Goal: Task Accomplishment & Management: Manage account settings

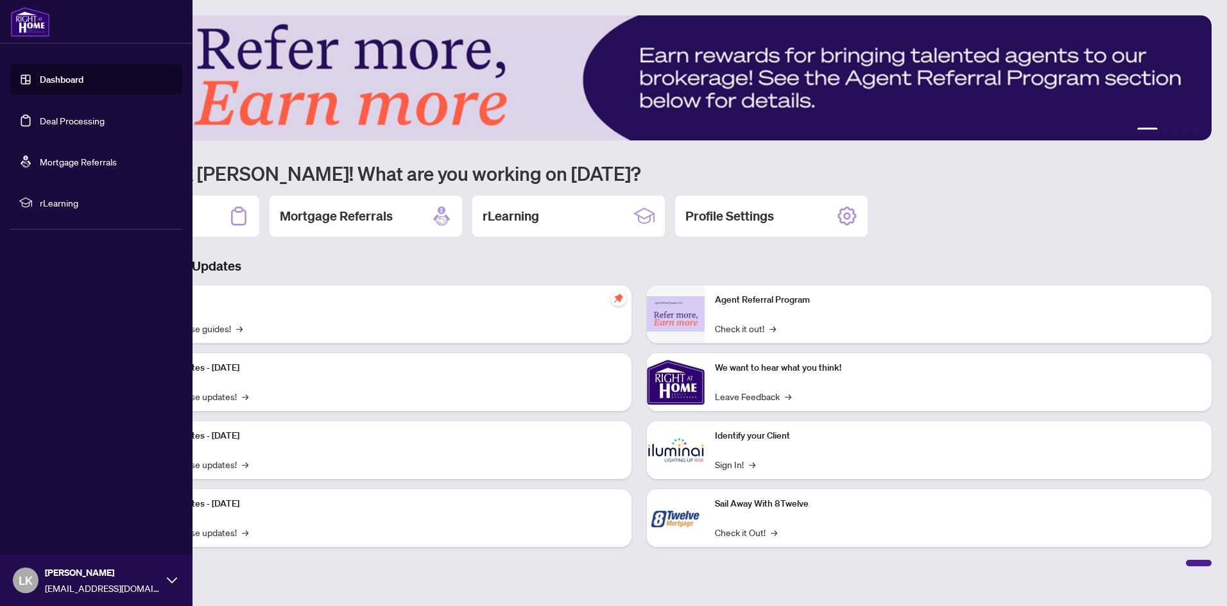
click at [76, 124] on link "Deal Processing" at bounding box center [72, 121] width 65 height 12
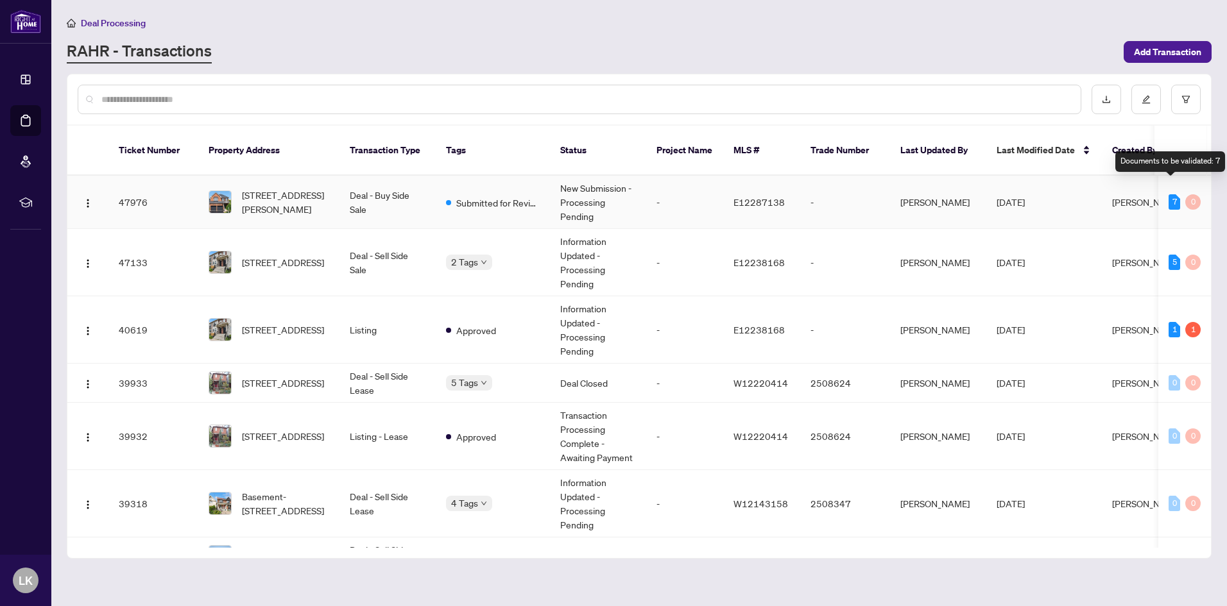
click at [1168, 194] on div "7" at bounding box center [1174, 201] width 12 height 15
click at [525, 196] on span "Submitted for Review" at bounding box center [497, 203] width 83 height 14
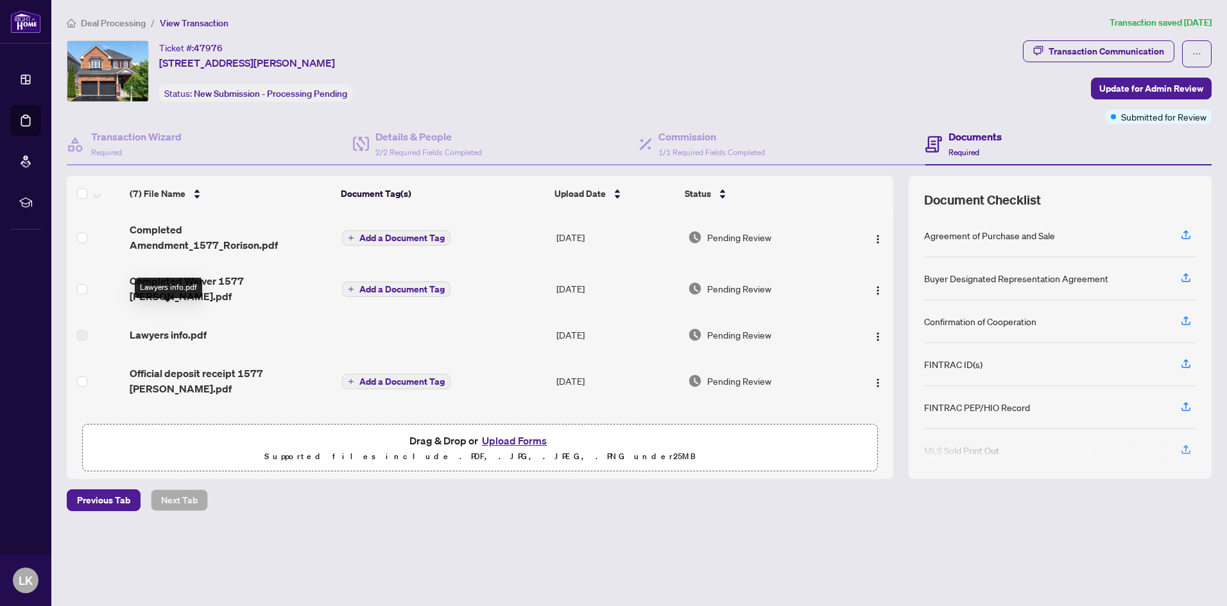
click at [173, 327] on span "Lawyers info.pdf" at bounding box center [168, 334] width 77 height 15
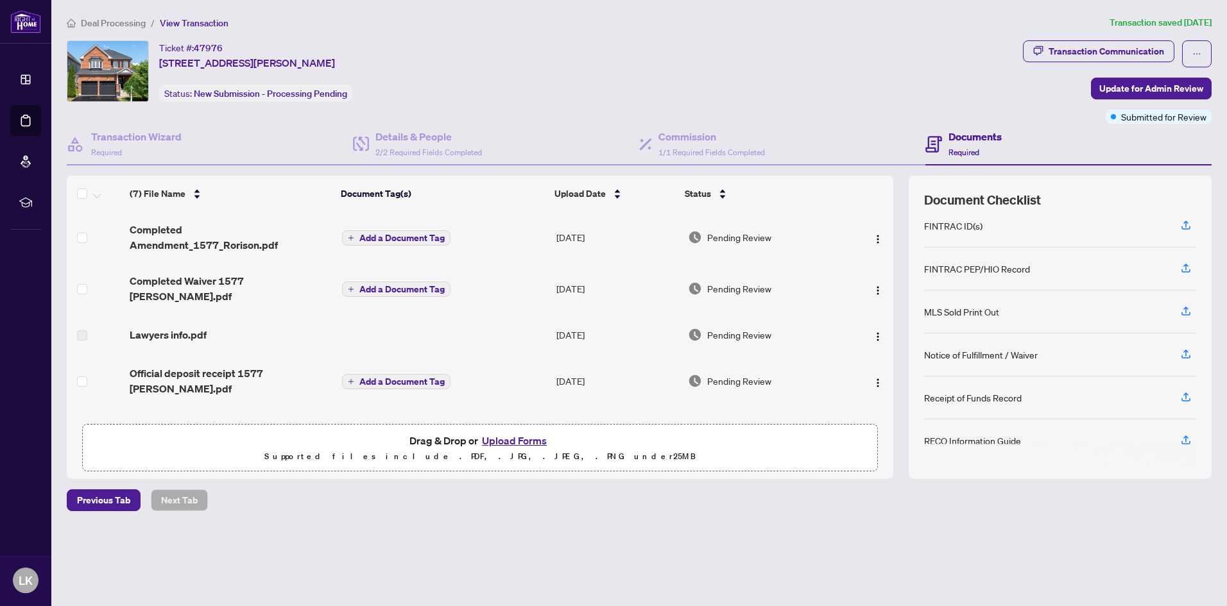
scroll to position [142, 0]
click at [509, 439] on button "Upload Forms" at bounding box center [514, 440] width 73 height 17
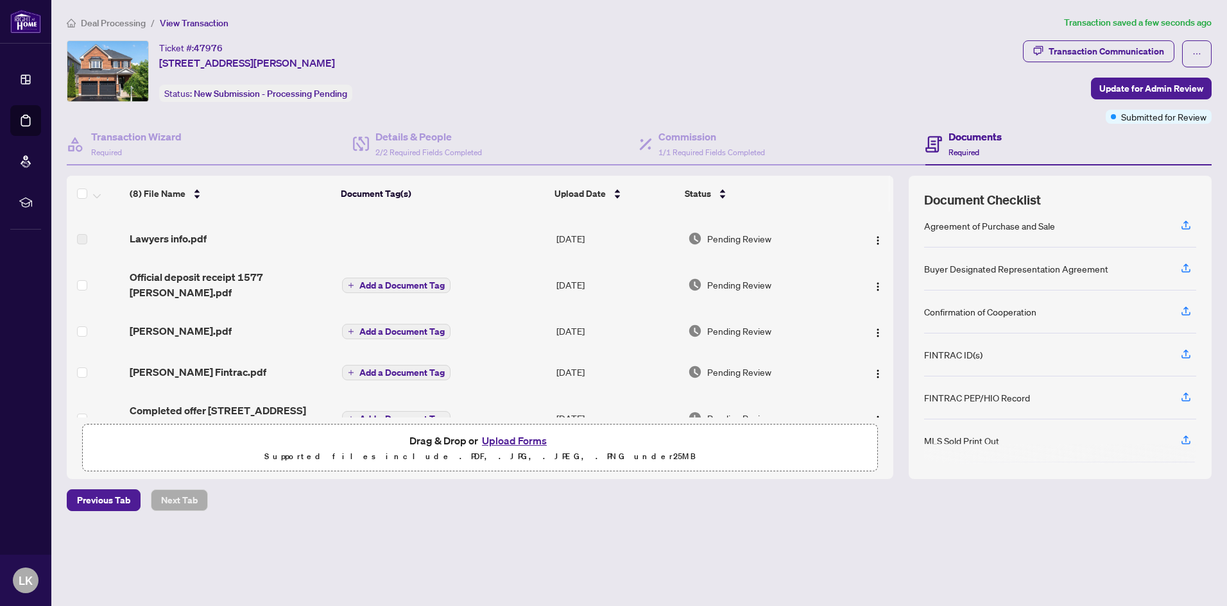
scroll to position [0, 0]
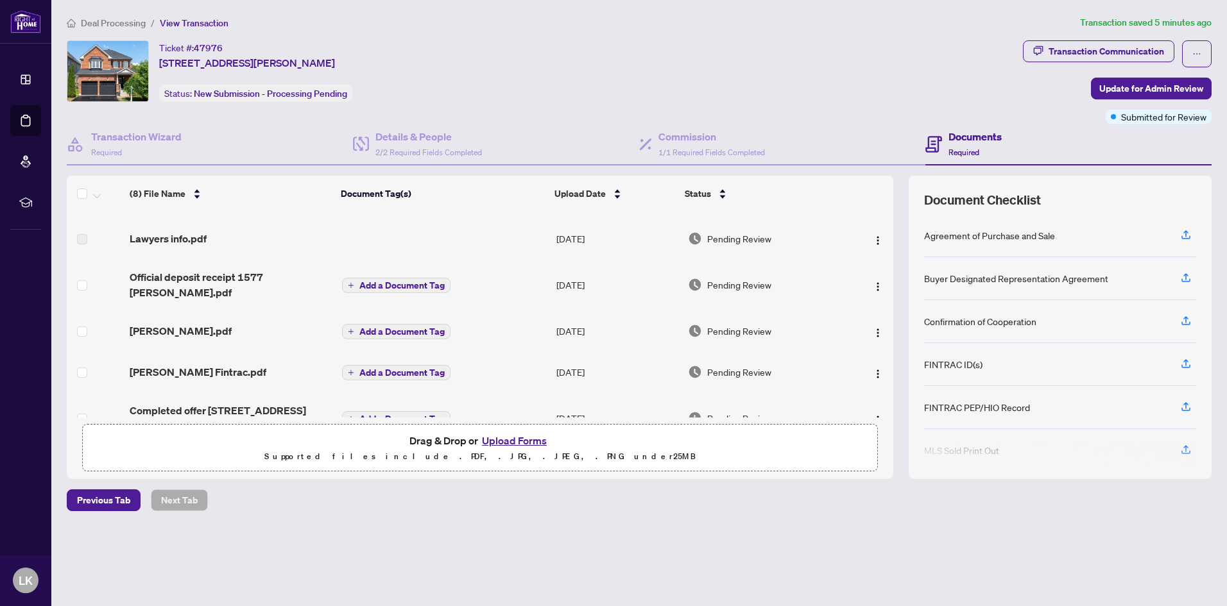
click at [504, 441] on button "Upload Forms" at bounding box center [514, 440] width 73 height 17
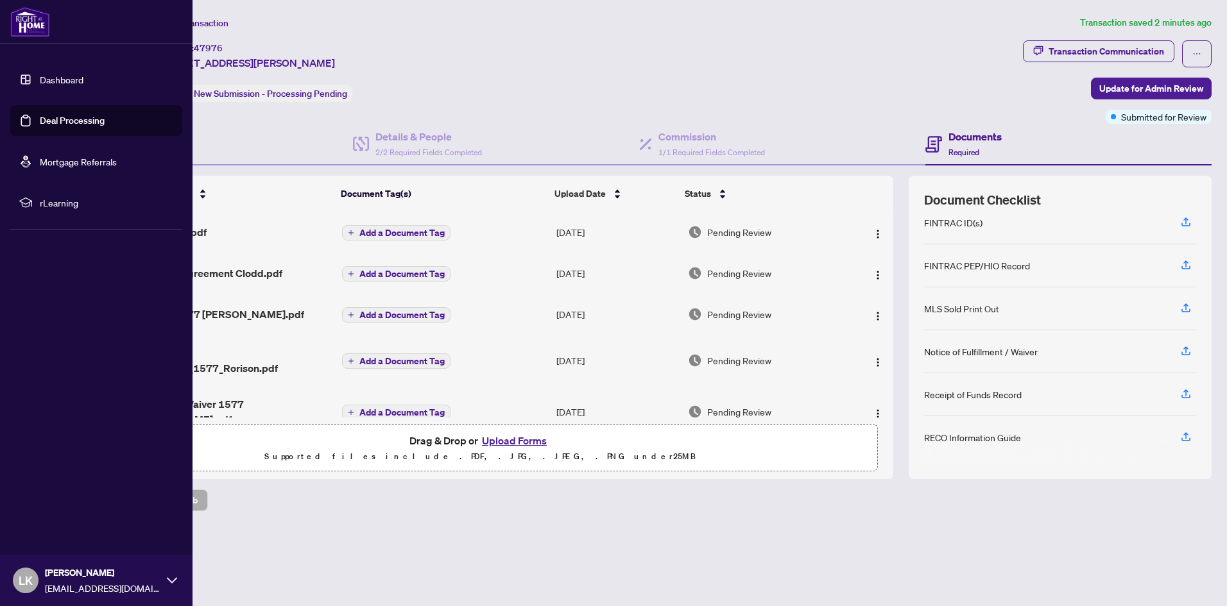
click at [68, 122] on link "Deal Processing" at bounding box center [72, 121] width 65 height 12
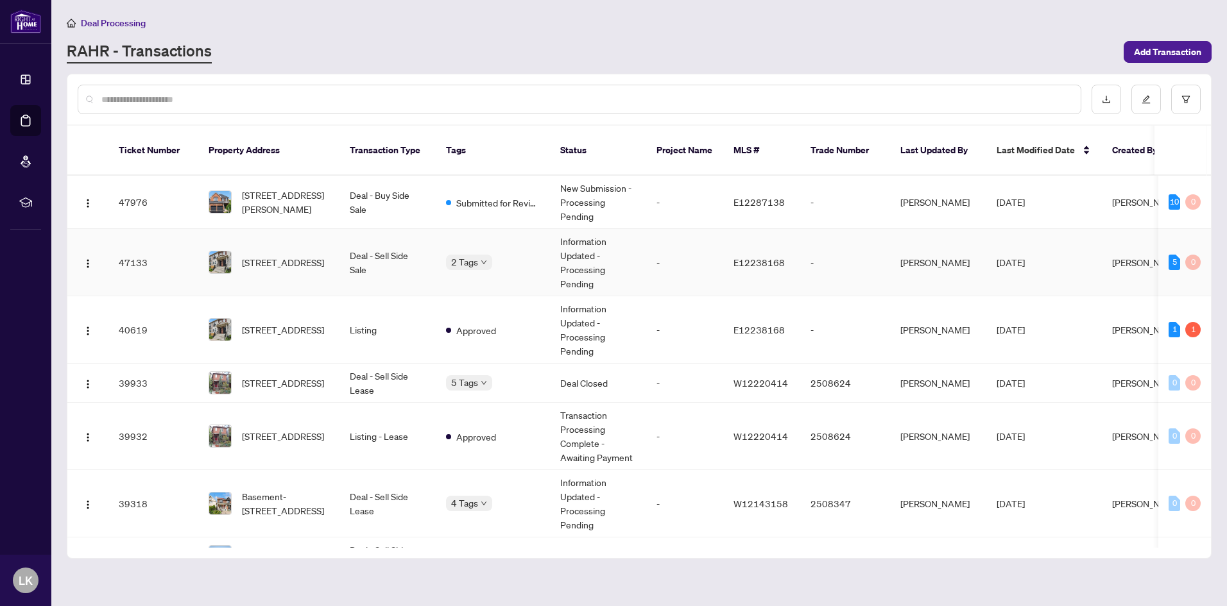
click at [572, 242] on td "Information Updated - Processing Pending" at bounding box center [598, 262] width 96 height 67
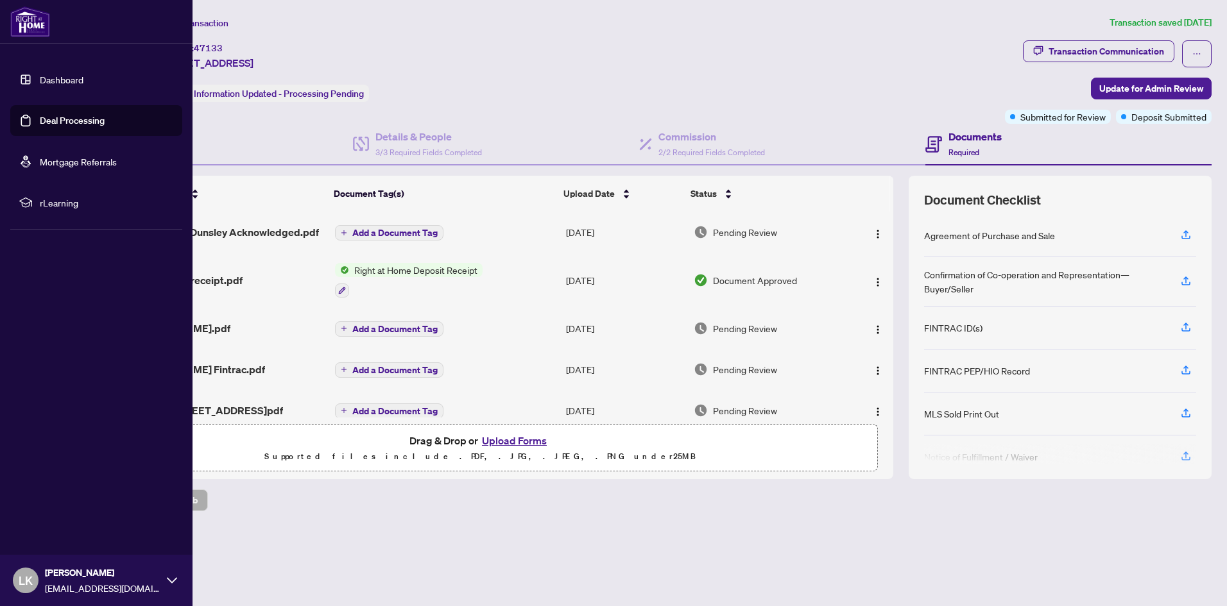
click at [79, 123] on link "Deal Processing" at bounding box center [72, 121] width 65 height 12
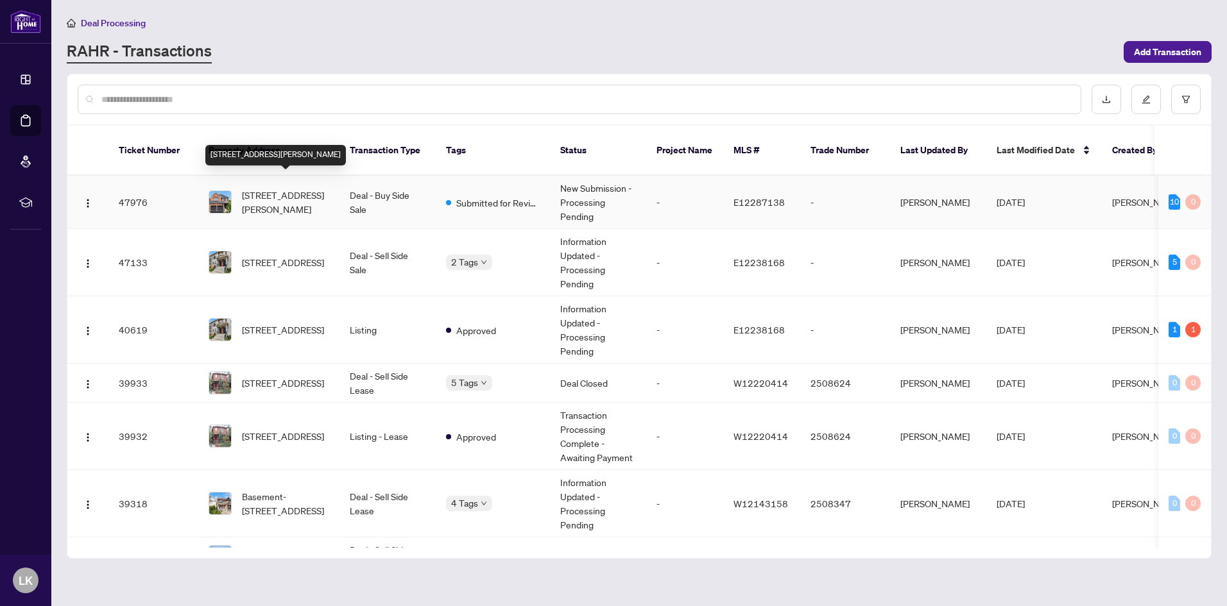
click at [325, 188] on span "[STREET_ADDRESS][PERSON_NAME]" at bounding box center [285, 202] width 87 height 28
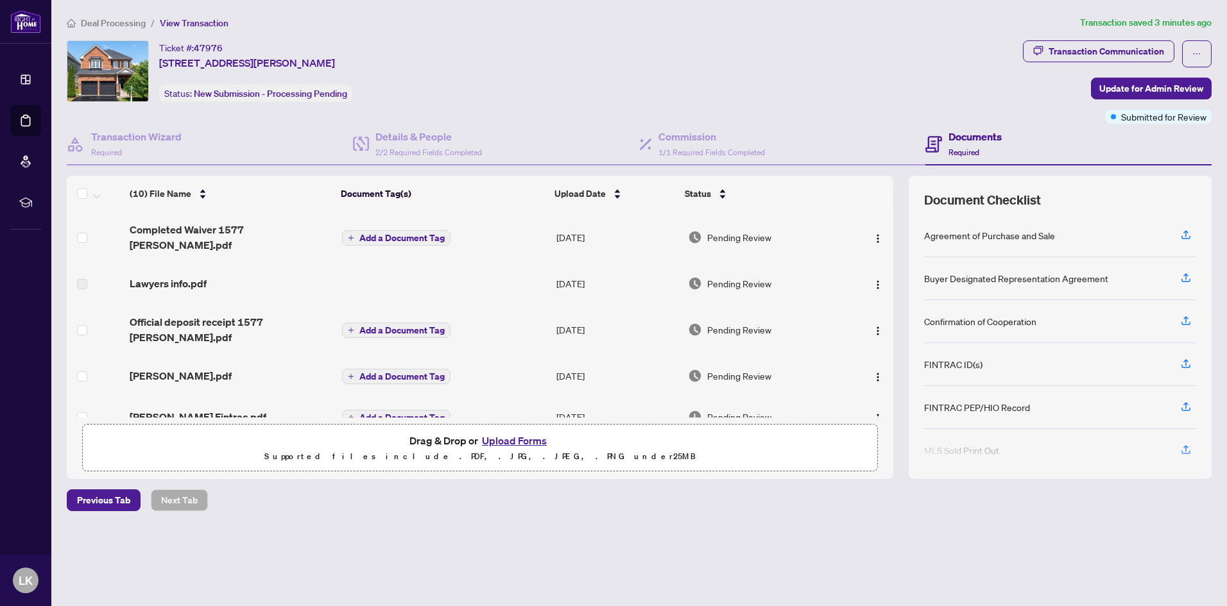
scroll to position [155, 0]
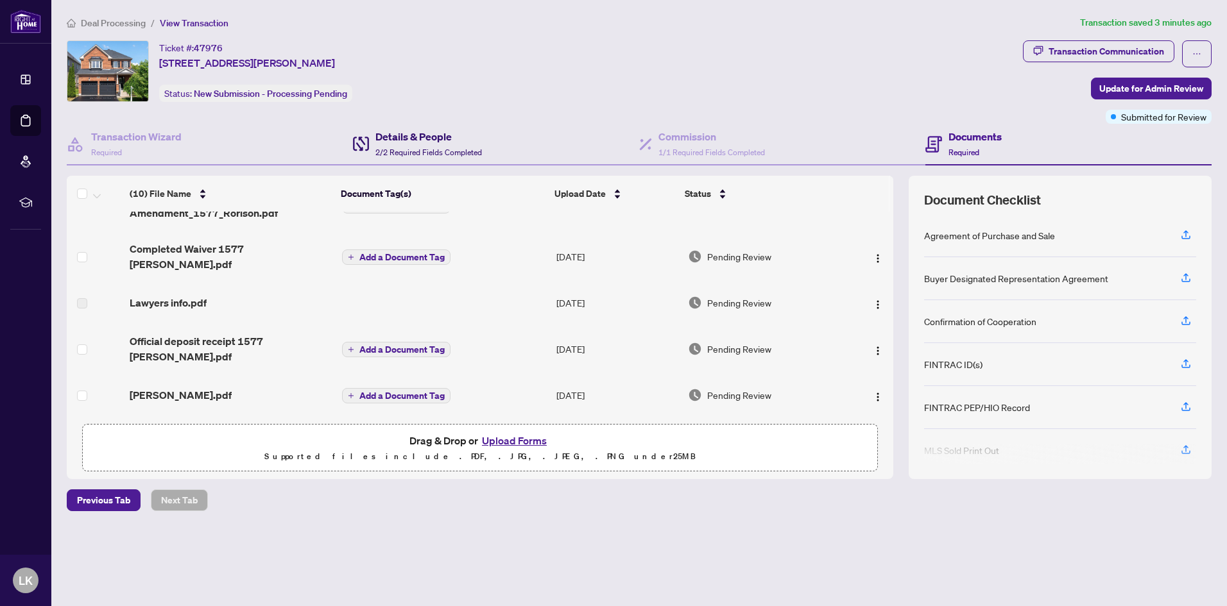
click at [374, 135] on div "Details & People 2/2 Required Fields Completed" at bounding box center [417, 144] width 129 height 30
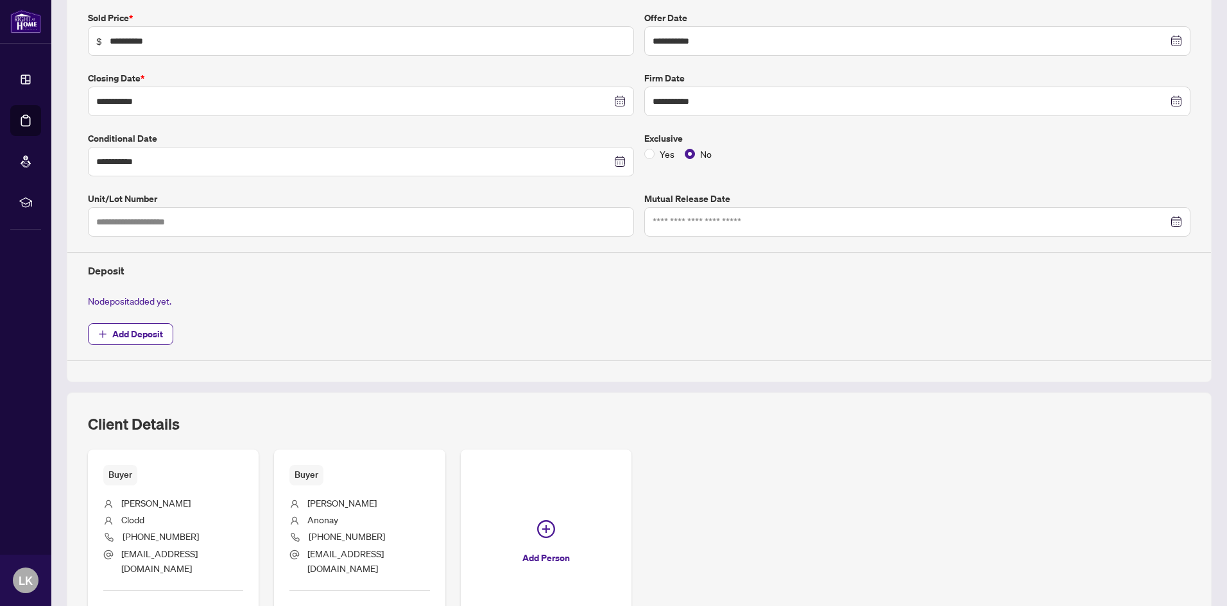
scroll to position [354, 0]
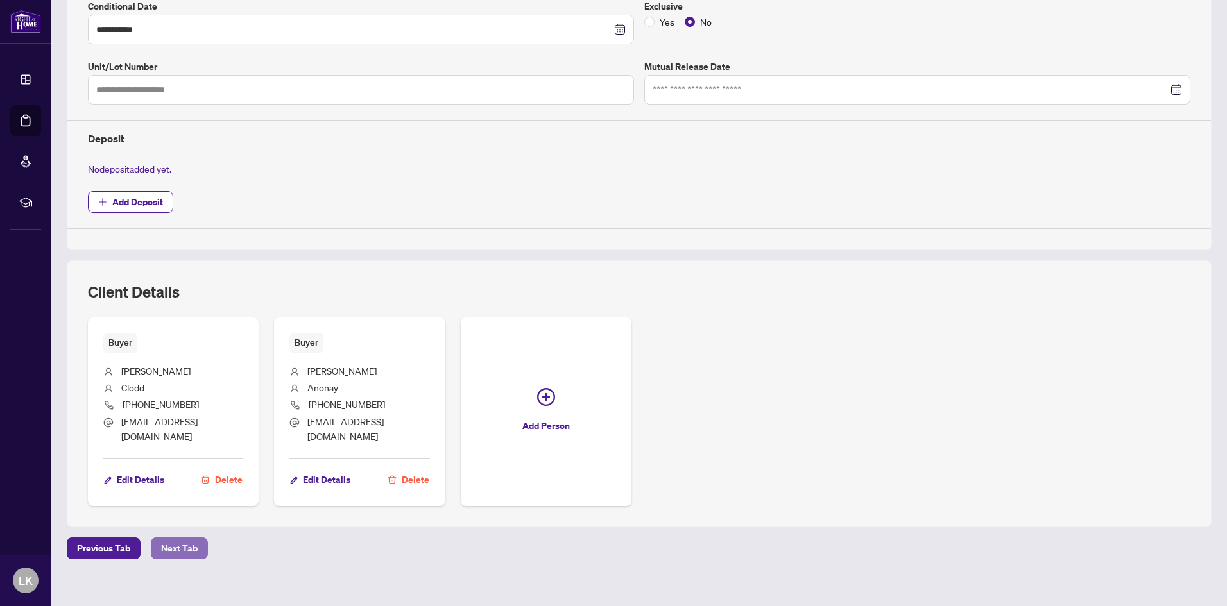
click at [176, 538] on span "Next Tab" at bounding box center [179, 548] width 37 height 21
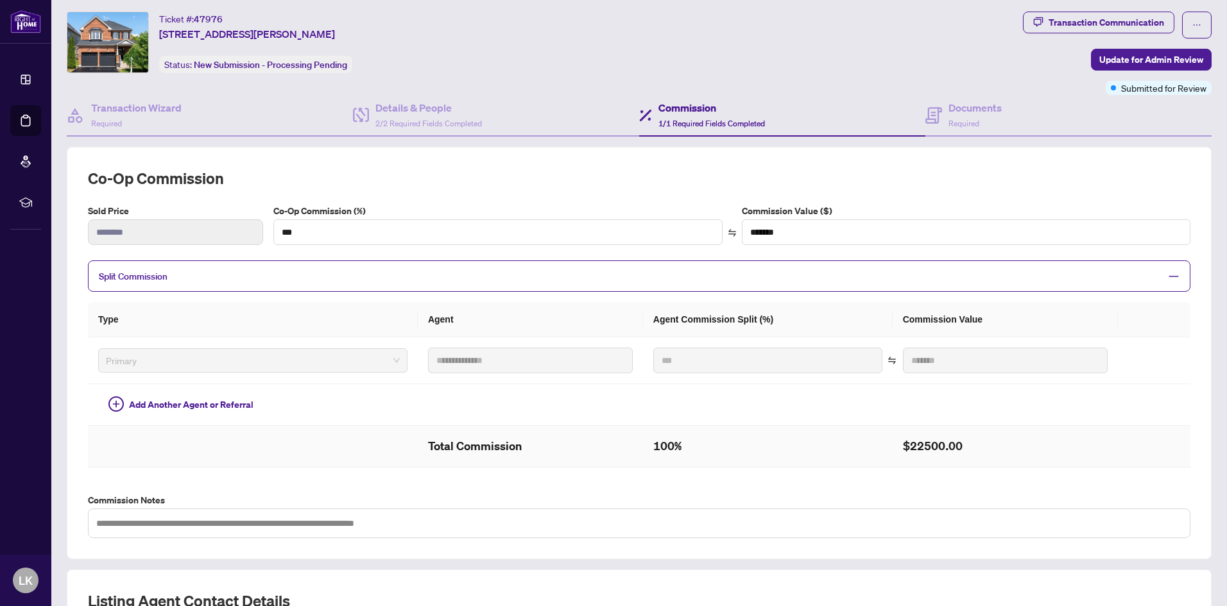
scroll to position [286, 0]
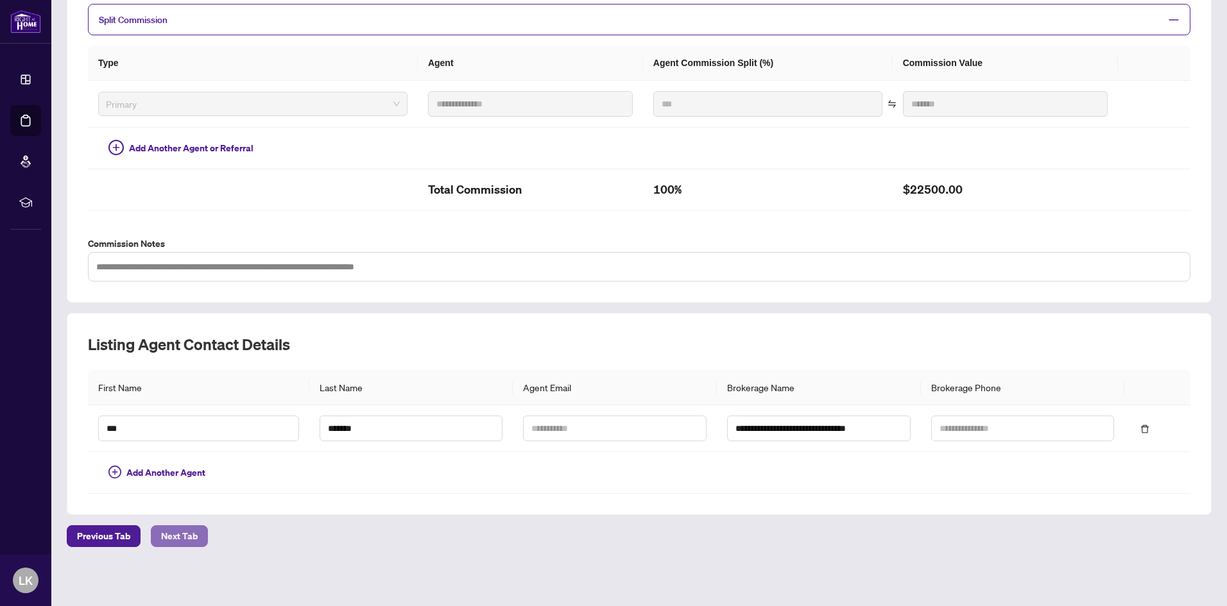
click at [189, 527] on span "Next Tab" at bounding box center [179, 536] width 37 height 21
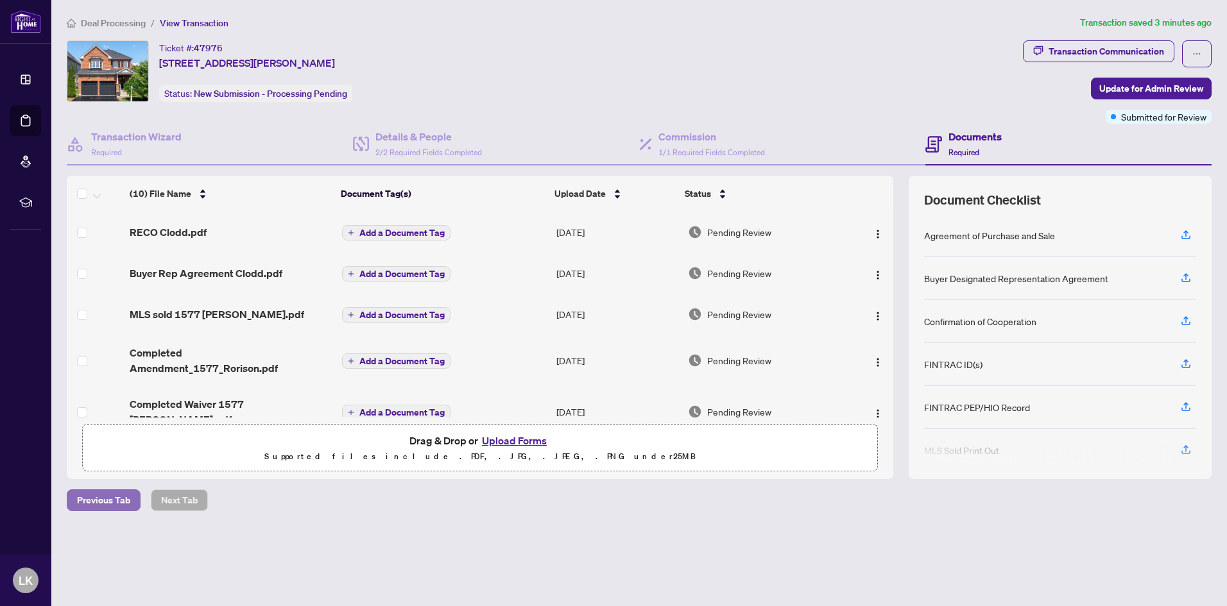
click at [115, 496] on span "Previous Tab" at bounding box center [103, 500] width 53 height 21
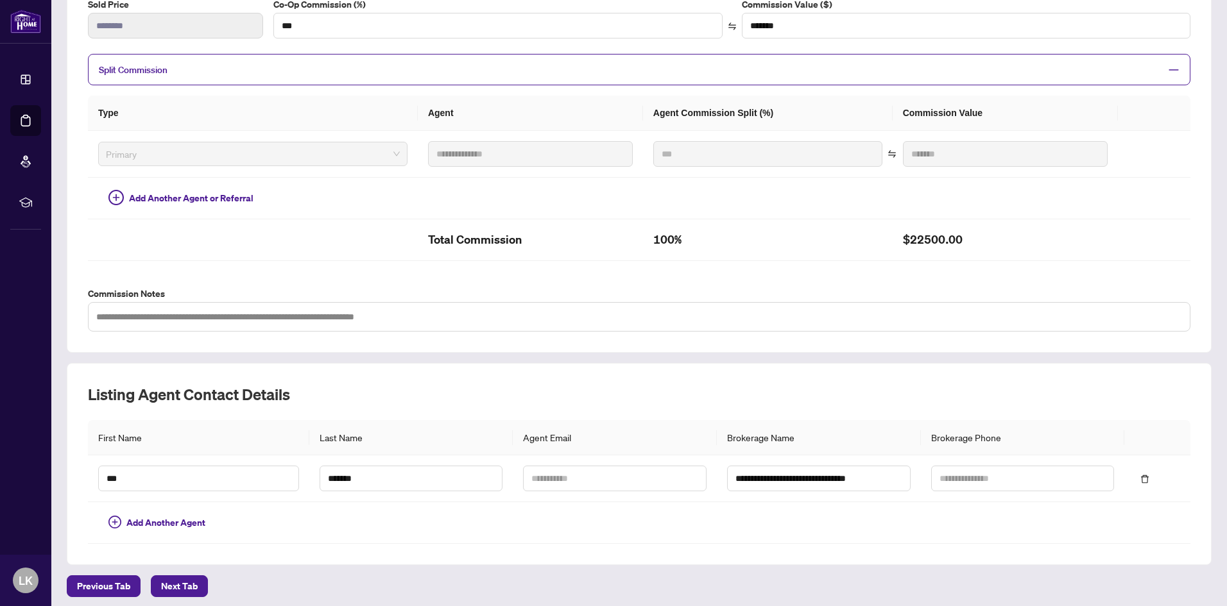
scroll to position [286, 0]
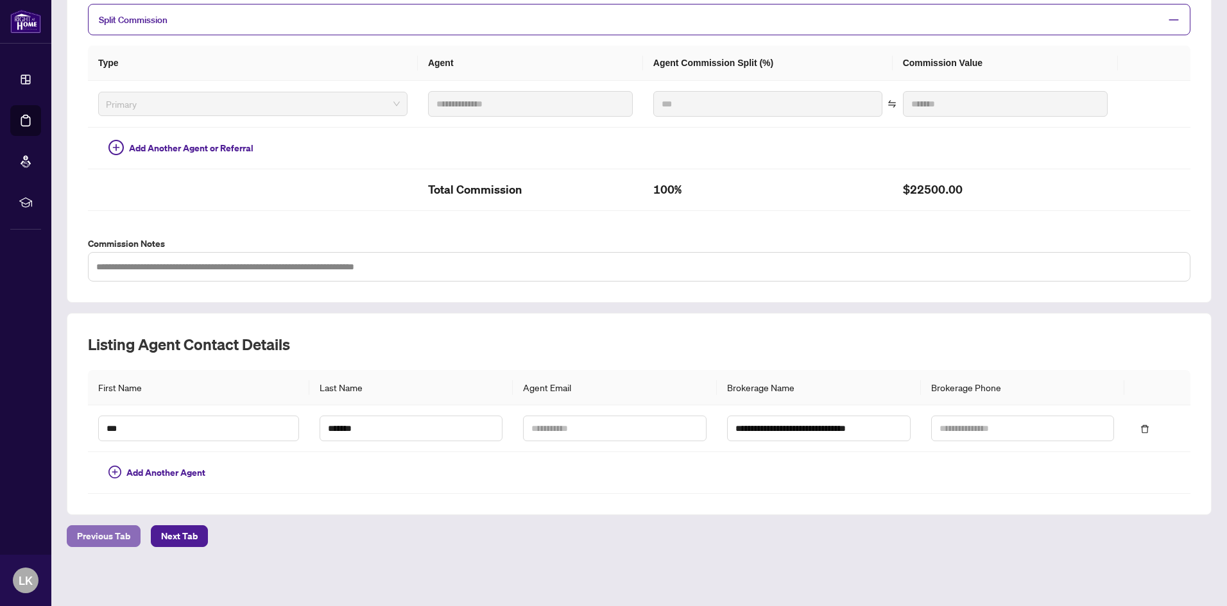
click at [115, 536] on span "Previous Tab" at bounding box center [103, 536] width 53 height 21
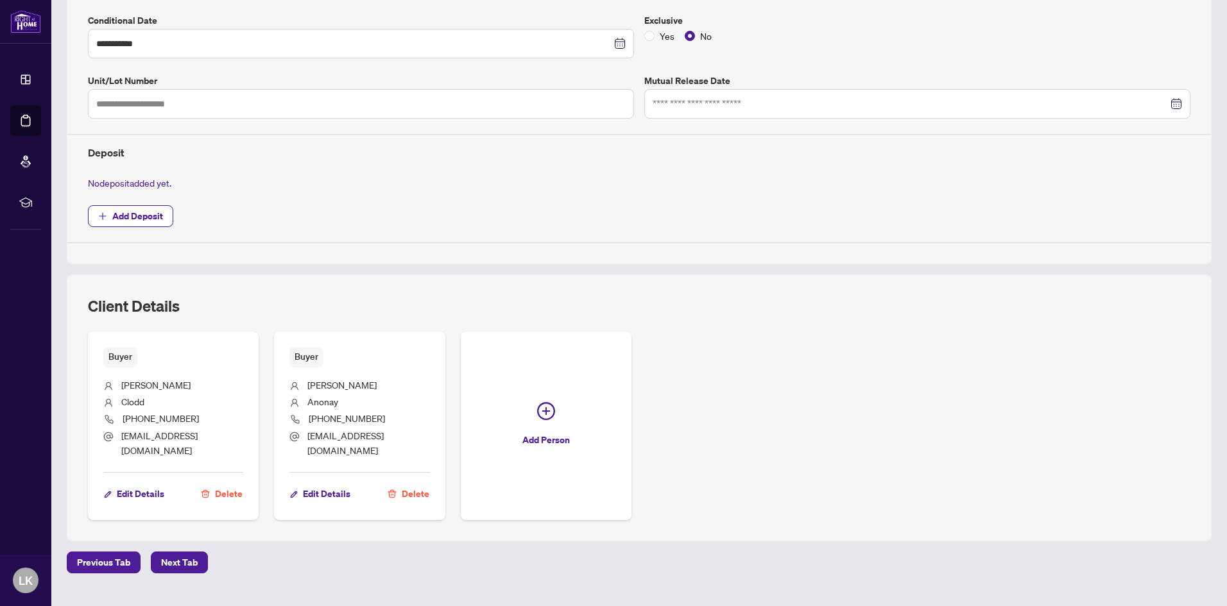
scroll to position [354, 0]
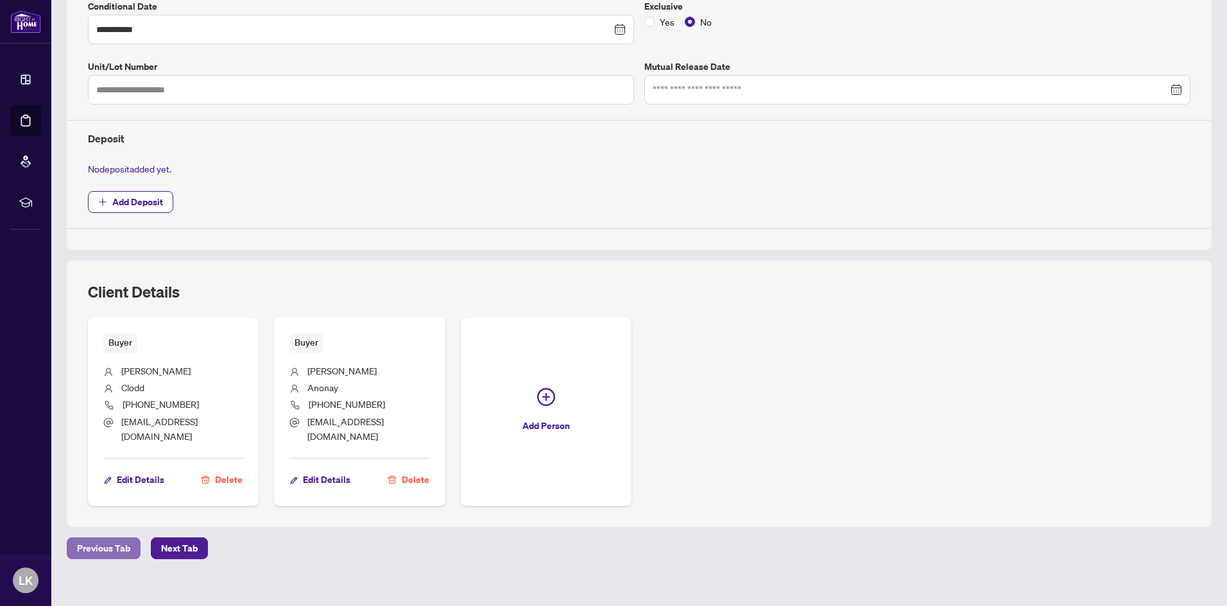
click at [107, 538] on span "Previous Tab" at bounding box center [103, 548] width 53 height 21
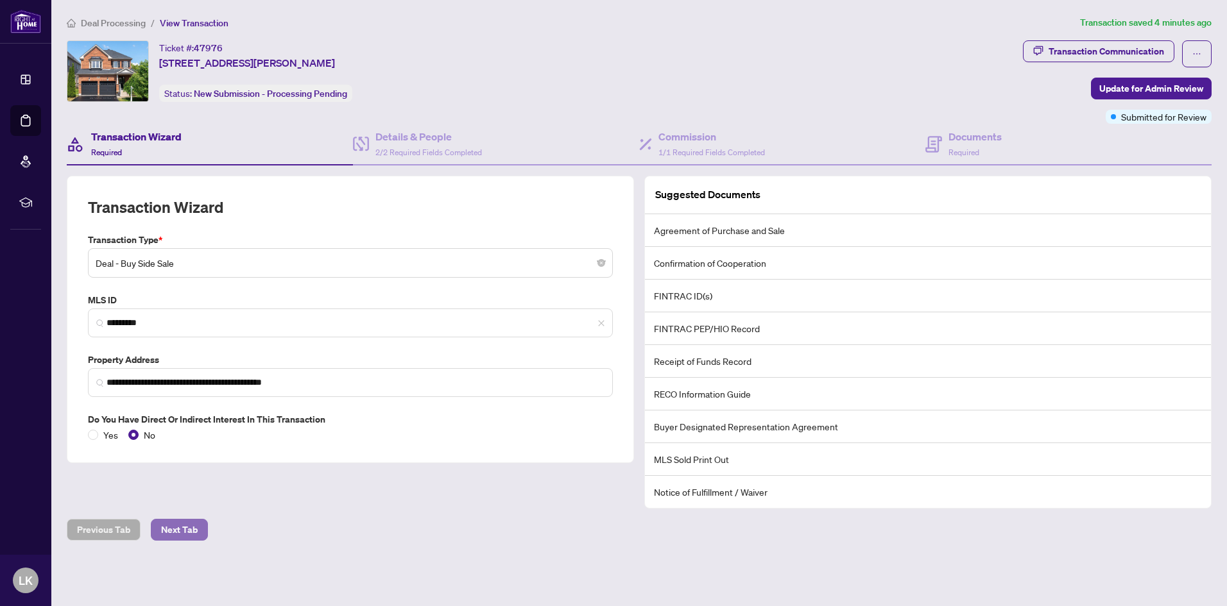
click at [186, 529] on span "Next Tab" at bounding box center [179, 530] width 37 height 21
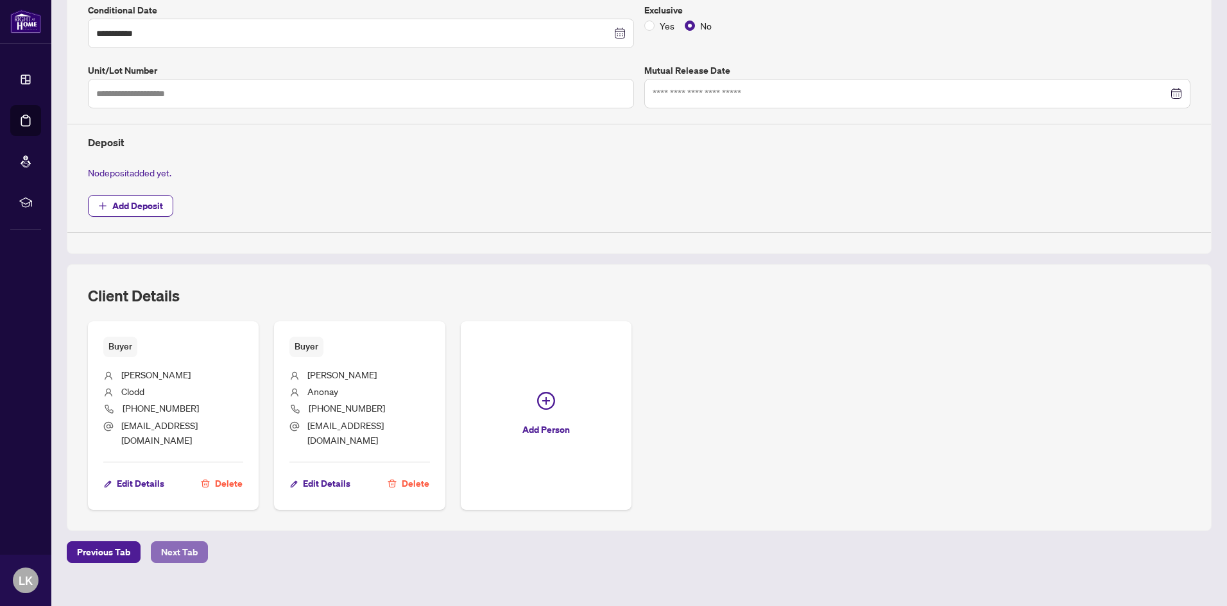
scroll to position [354, 0]
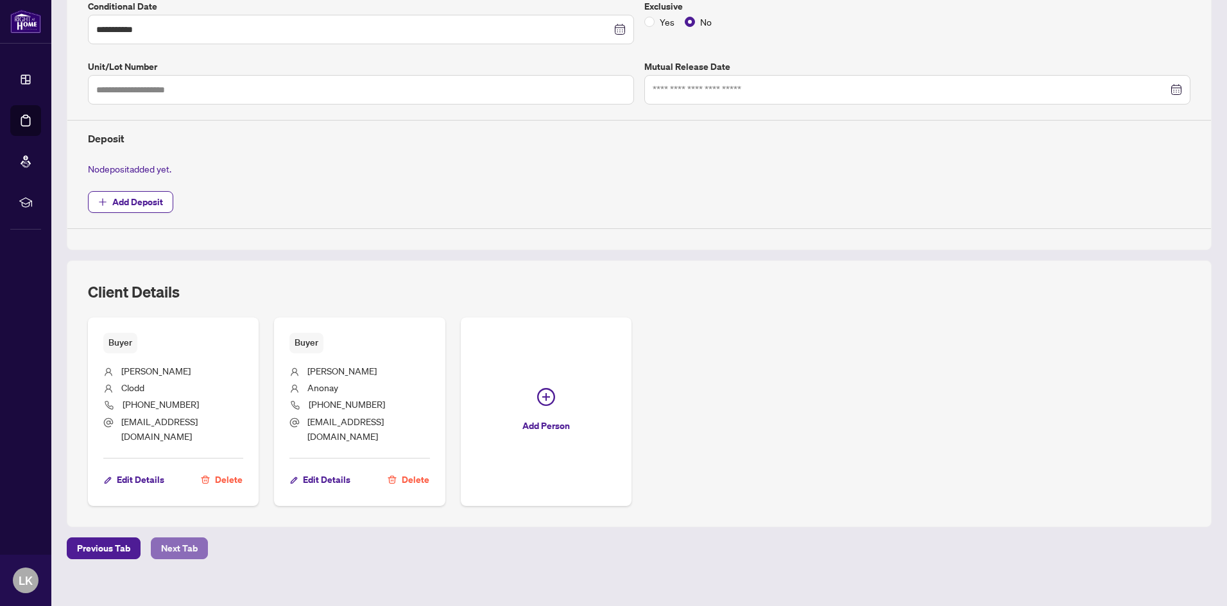
click at [186, 538] on span "Next Tab" at bounding box center [179, 548] width 37 height 21
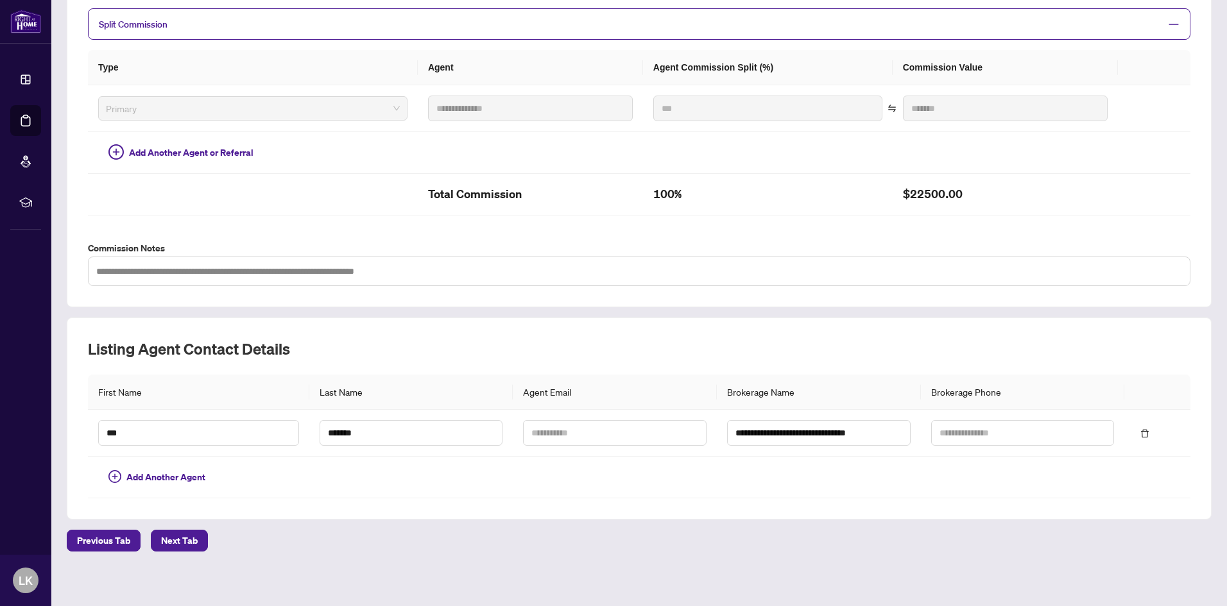
scroll to position [286, 0]
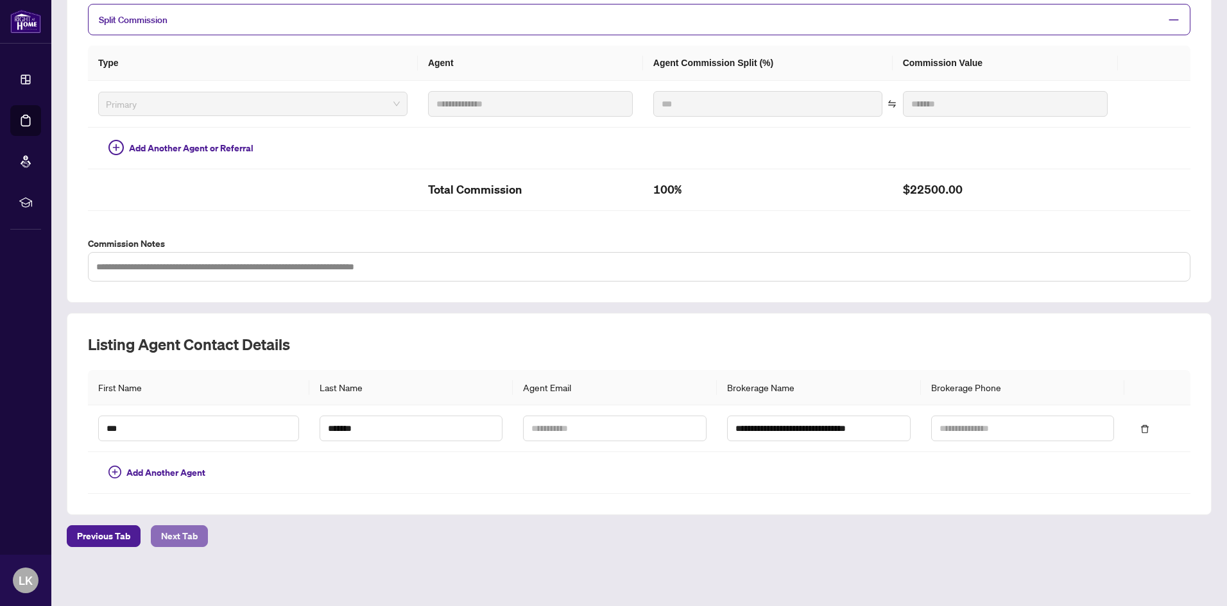
click at [173, 539] on span "Next Tab" at bounding box center [179, 536] width 37 height 21
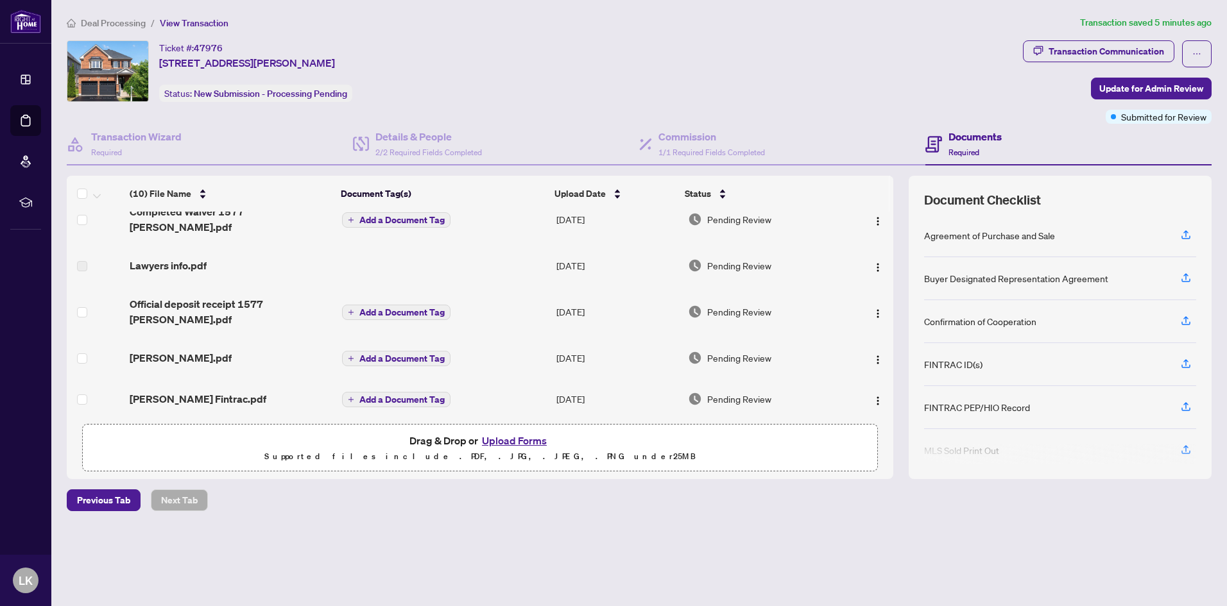
scroll to position [128, 0]
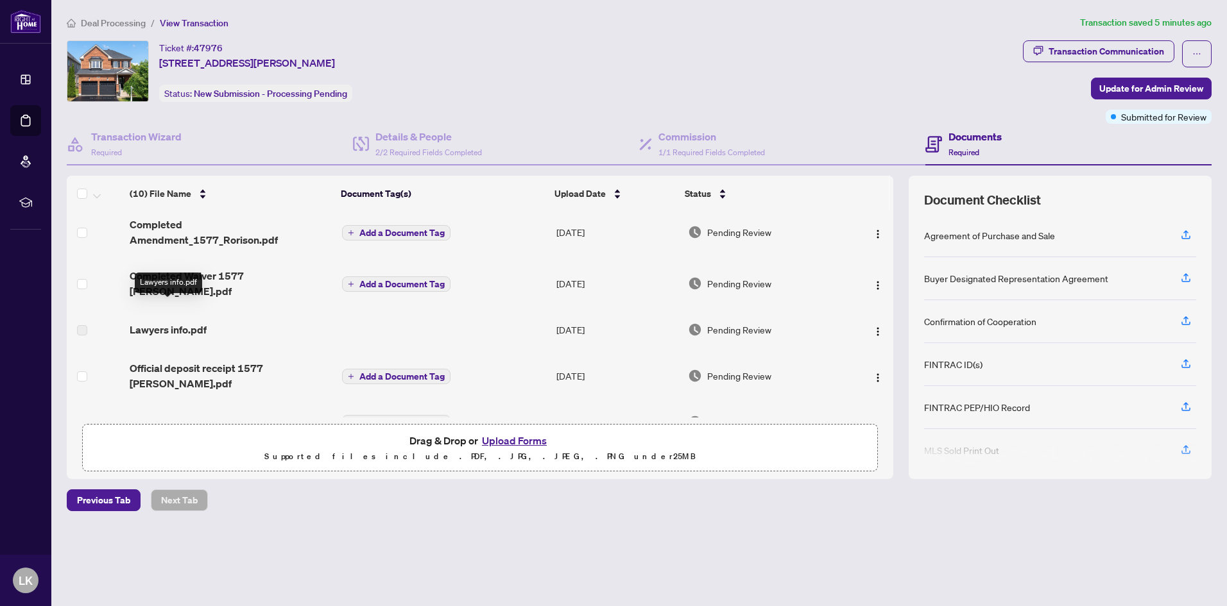
click at [176, 322] on span "Lawyers info.pdf" at bounding box center [168, 329] width 77 height 15
click at [151, 322] on span "Lawyers info.pdf" at bounding box center [168, 329] width 77 height 15
click at [144, 322] on span "Lawyers info.pdf" at bounding box center [168, 329] width 77 height 15
click at [176, 322] on span "Lawyers info.pdf" at bounding box center [168, 329] width 77 height 15
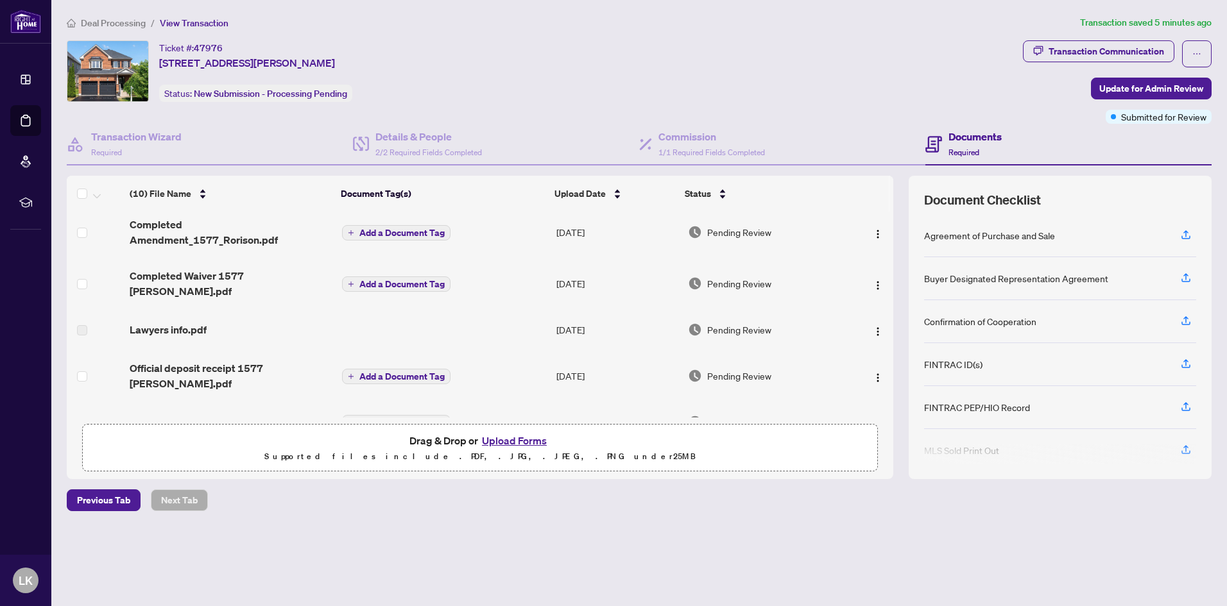
click at [207, 322] on div "Lawyers info.pdf" at bounding box center [231, 329] width 202 height 15
click at [254, 268] on span "Completed Waiver 1577 [PERSON_NAME].pdf" at bounding box center [231, 283] width 202 height 31
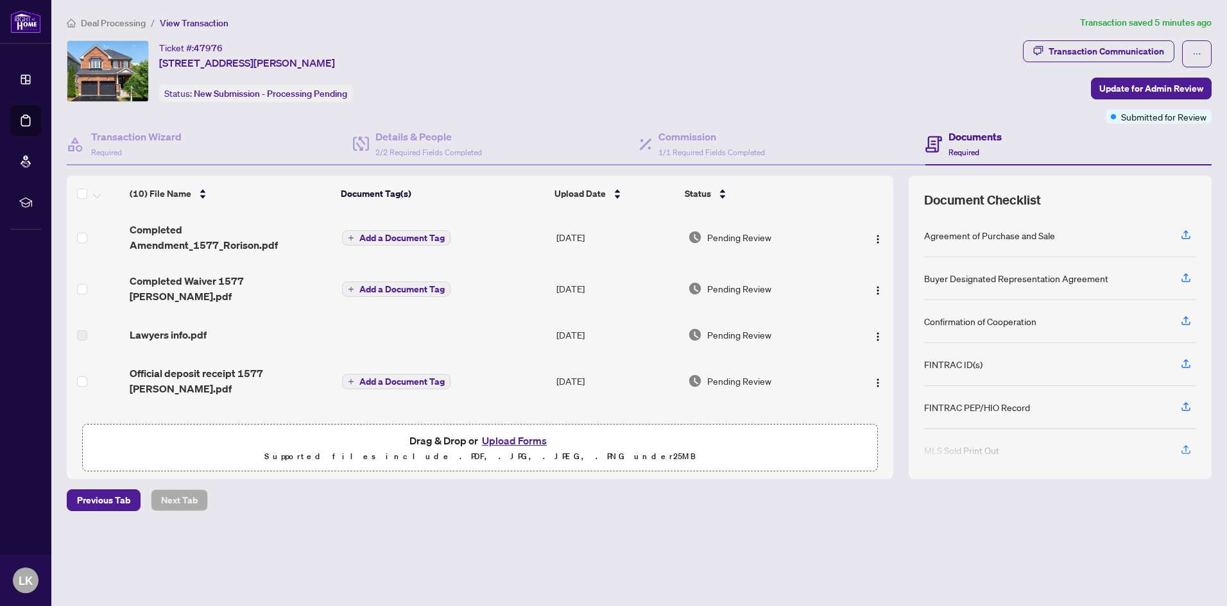
scroll to position [128, 0]
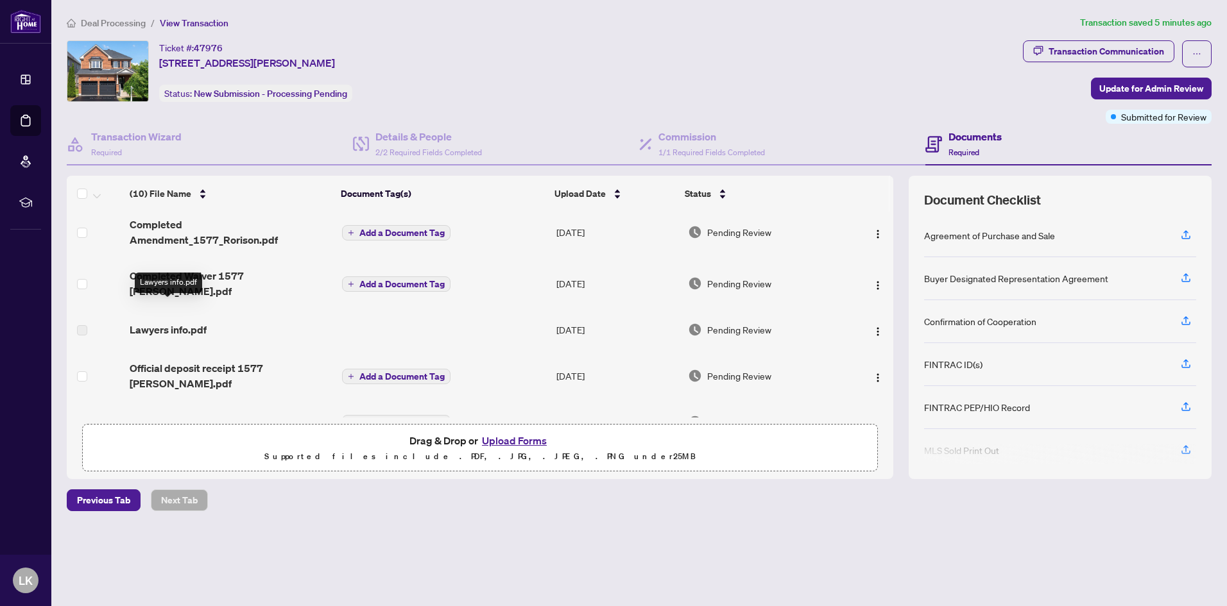
click at [178, 322] on span "Lawyers info.pdf" at bounding box center [168, 329] width 77 height 15
click at [136, 322] on span "Lawyers info.pdf" at bounding box center [168, 329] width 77 height 15
click at [158, 322] on span "Lawyers info.pdf" at bounding box center [168, 329] width 77 height 15
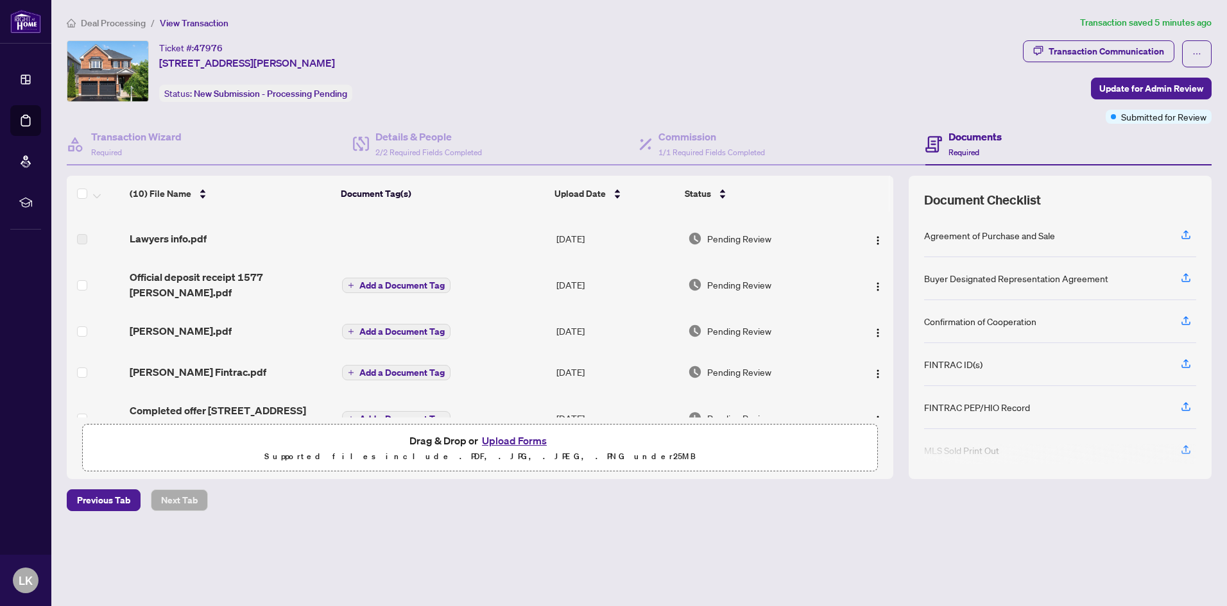
scroll to position [155, 0]
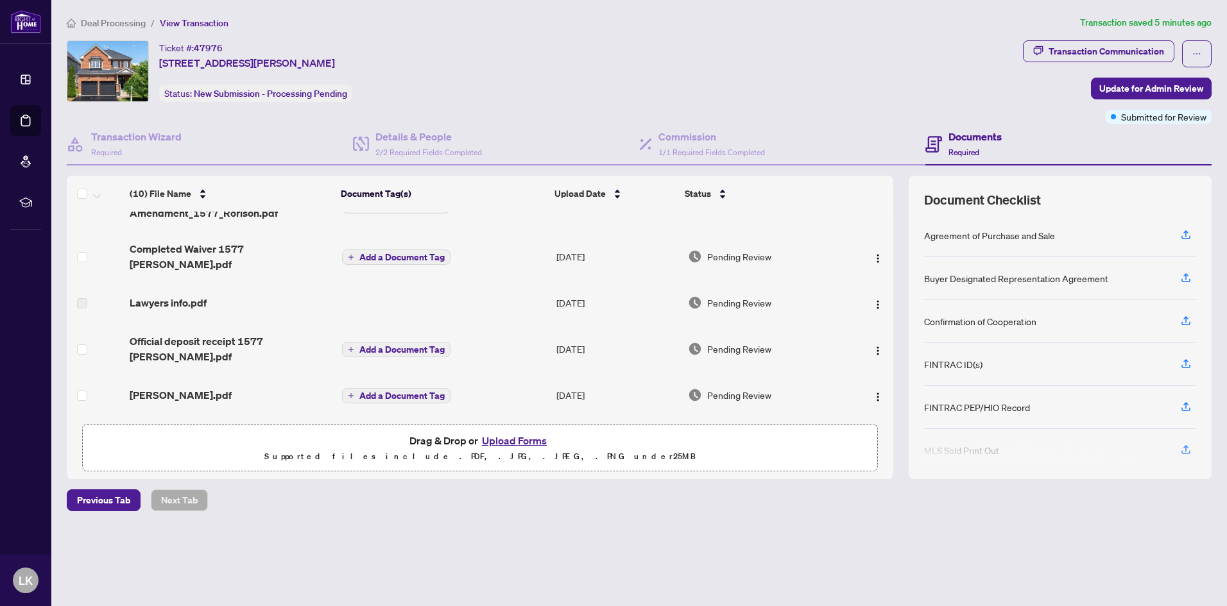
click at [81, 296] on label at bounding box center [82, 303] width 10 height 14
click at [160, 295] on span "Lawyers info.pdf" at bounding box center [168, 302] width 77 height 15
click at [873, 300] on img "button" at bounding box center [878, 305] width 10 height 10
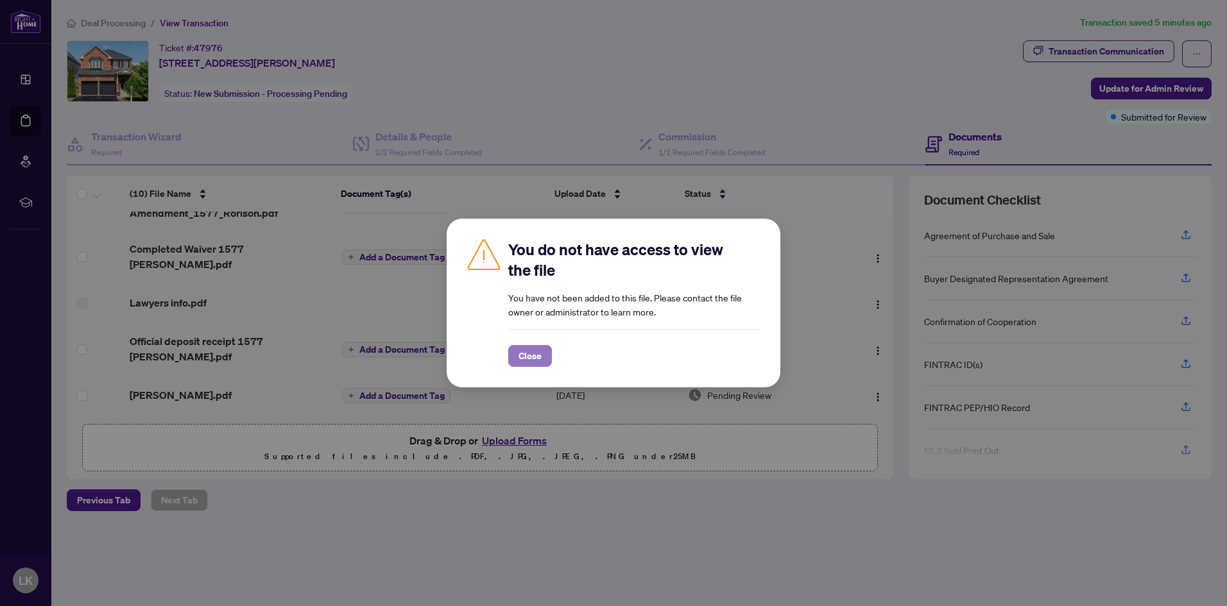
click at [534, 354] on span "Close" at bounding box center [529, 356] width 23 height 21
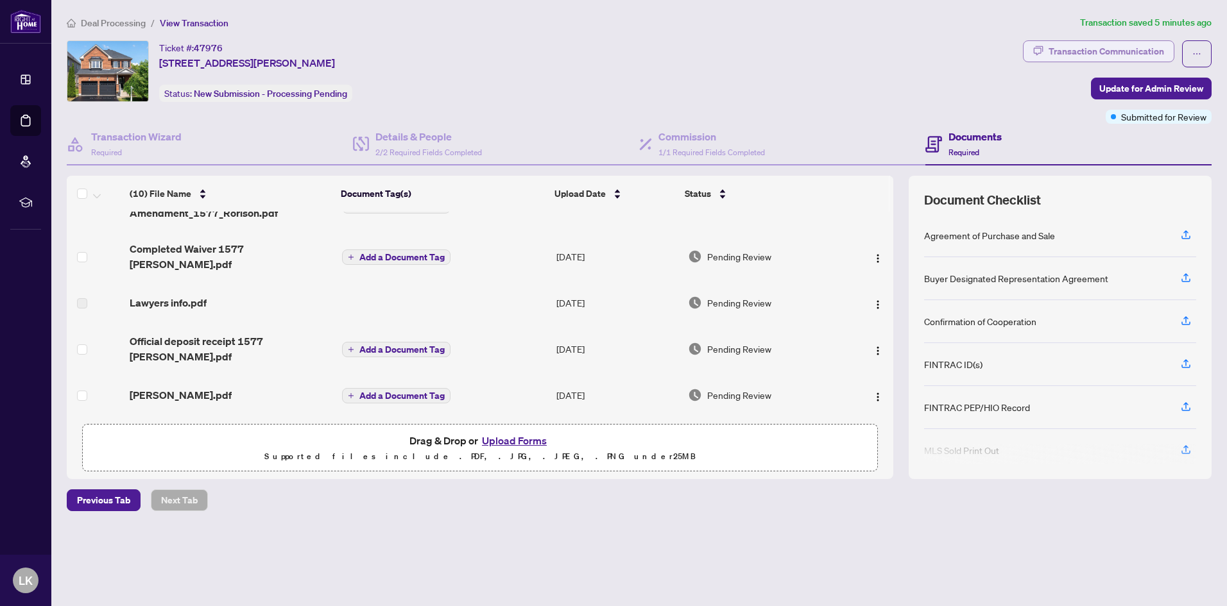
click at [1107, 49] on div "Transaction Communication" at bounding box center [1105, 51] width 115 height 21
type textarea "**********"
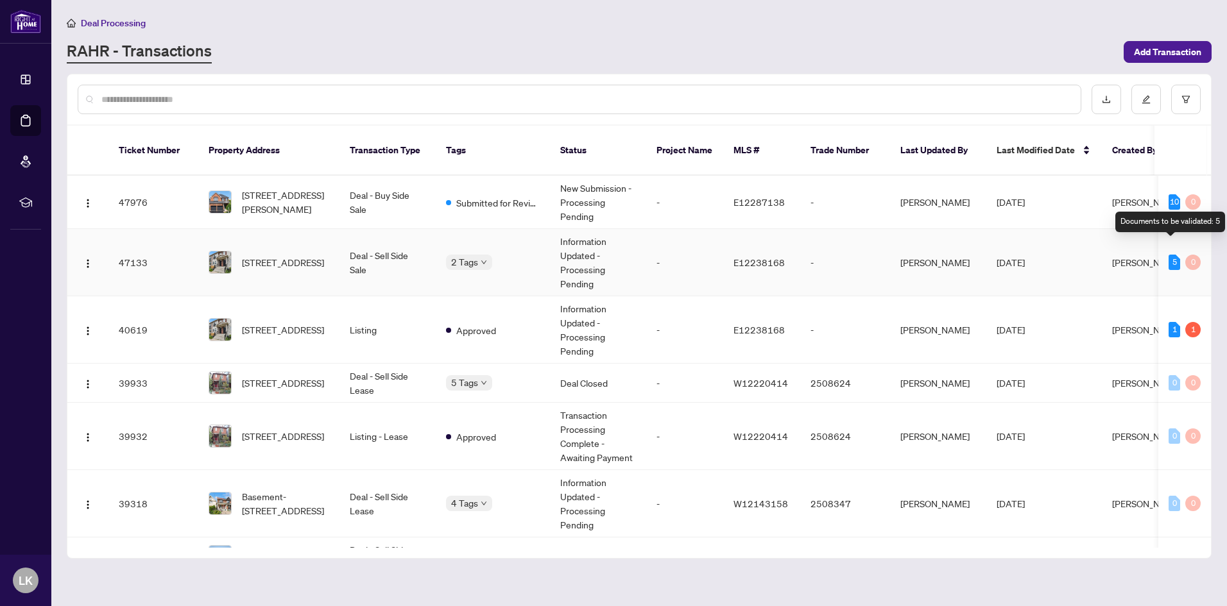
click at [1170, 255] on div "5" at bounding box center [1174, 262] width 12 height 15
